Goal: Navigation & Orientation: Find specific page/section

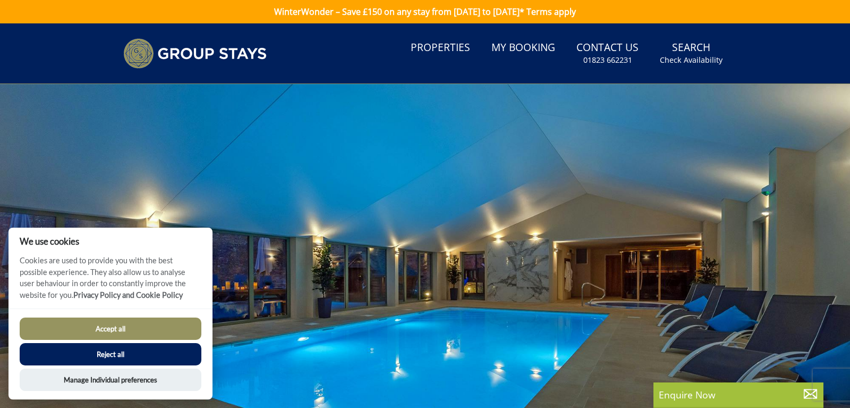
click at [145, 323] on button "Accept all" at bounding box center [111, 328] width 182 height 22
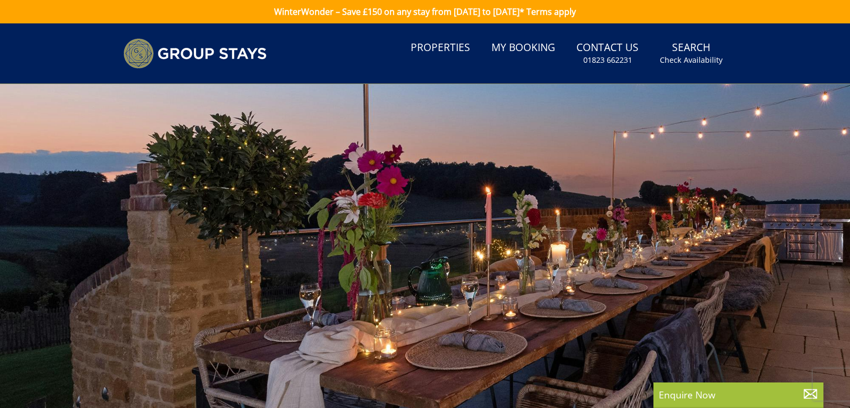
click at [688, 49] on link "Search Check Availability" at bounding box center [691, 53] width 71 height 35
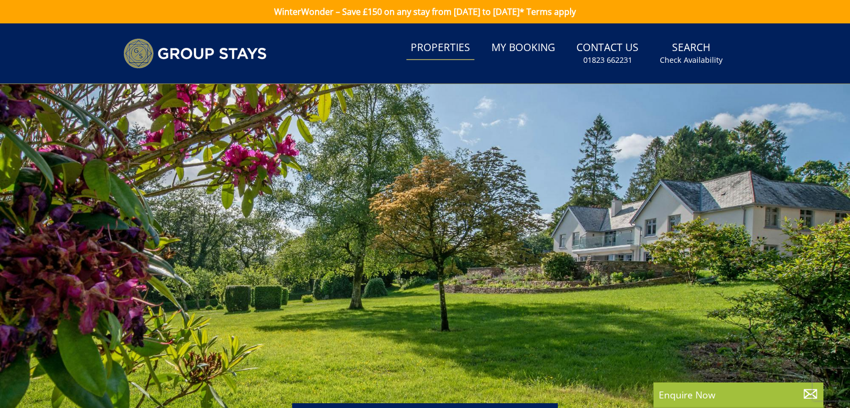
click at [425, 48] on link "Properties" at bounding box center [441, 48] width 68 height 24
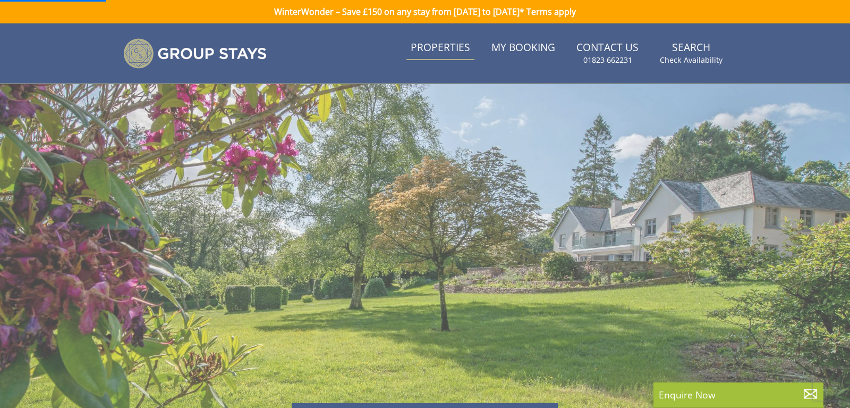
click at [424, 49] on link "Properties" at bounding box center [441, 48] width 68 height 24
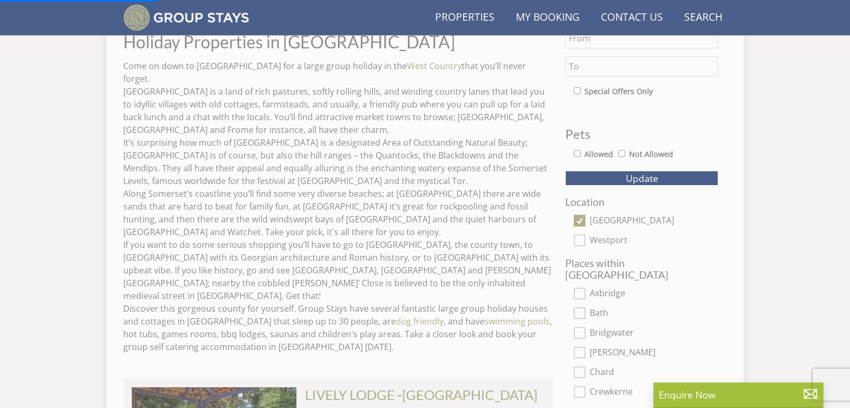
scroll to position [386, 0]
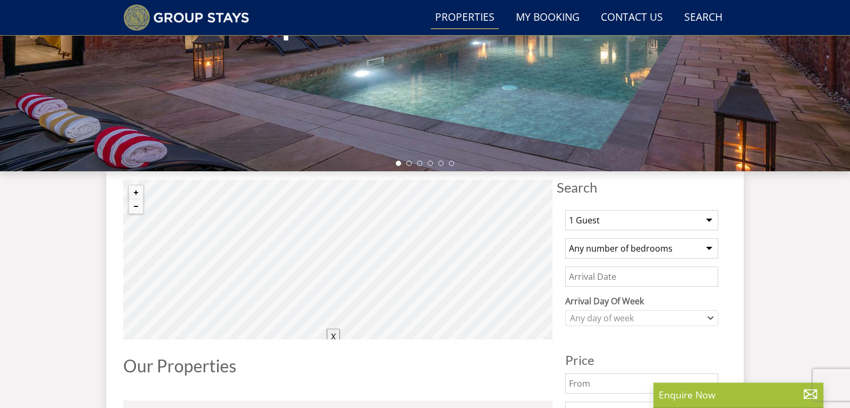
scroll to position [273, 0]
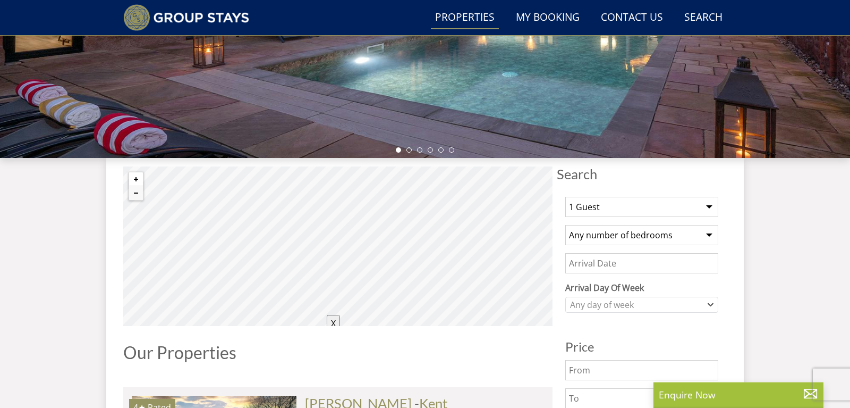
click at [137, 178] on button "Zoom in" at bounding box center [136, 179] width 14 height 14
